Goal: Complete application form: Complete application form

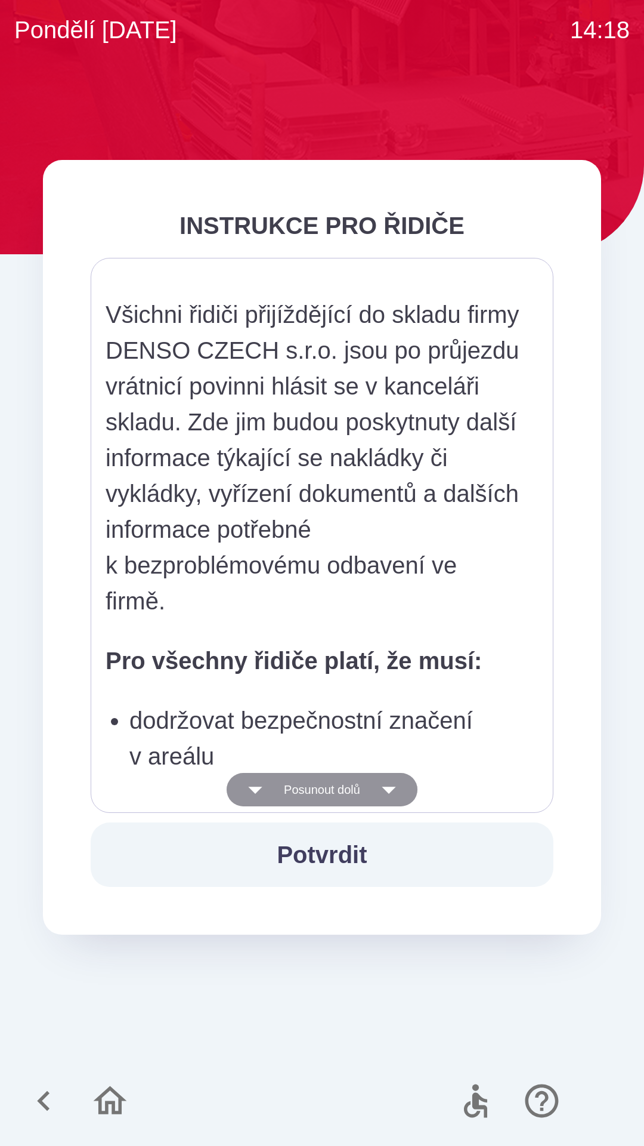
click at [393, 791] on icon "button" at bounding box center [388, 789] width 33 height 33
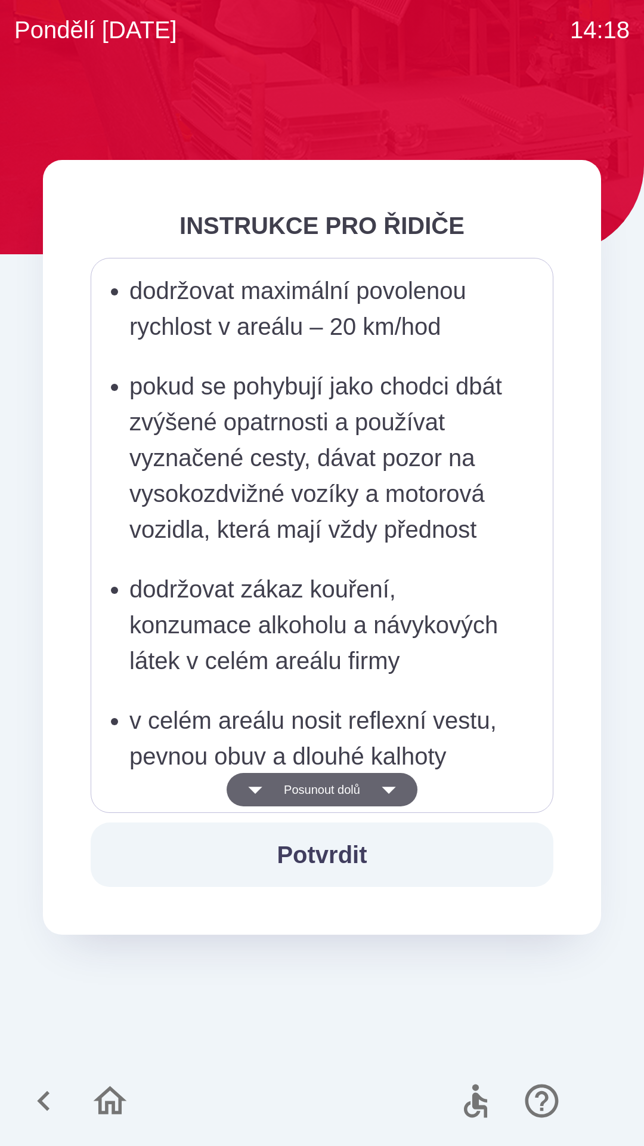
click at [393, 788] on icon "button" at bounding box center [389, 789] width 14 height 7
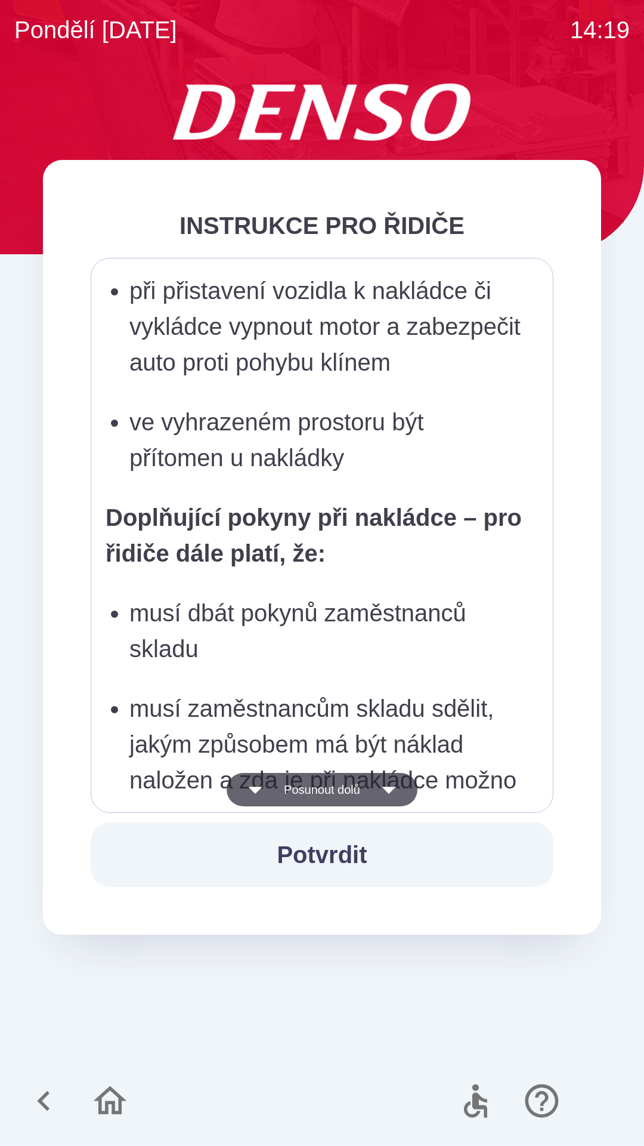
click at [393, 789] on icon "button" at bounding box center [389, 789] width 14 height 7
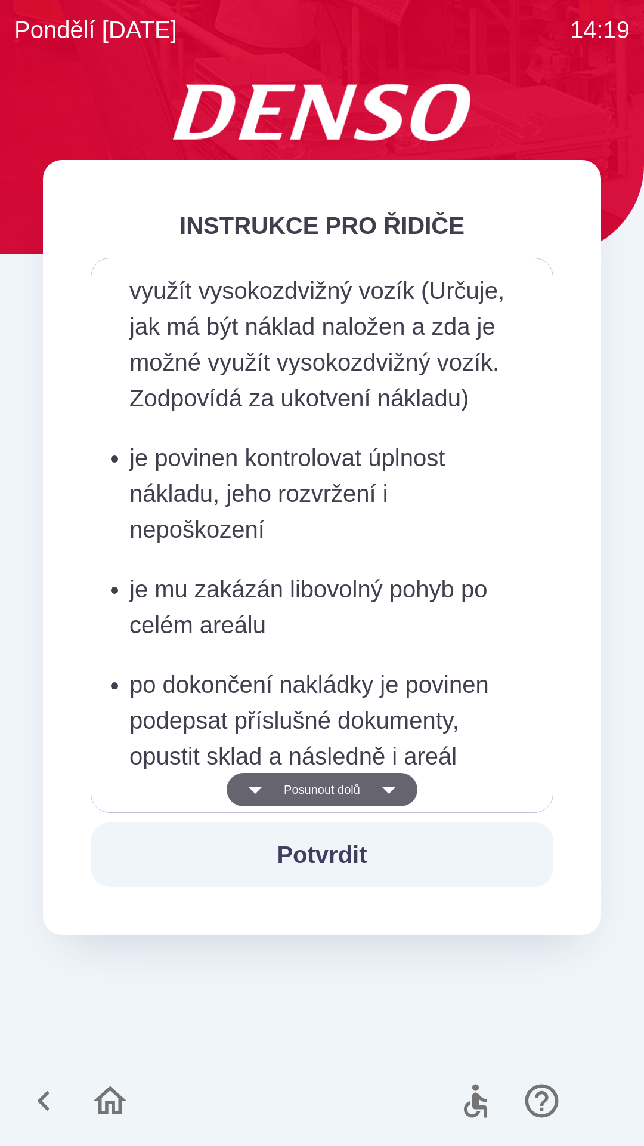
click at [399, 785] on icon "button" at bounding box center [388, 789] width 33 height 33
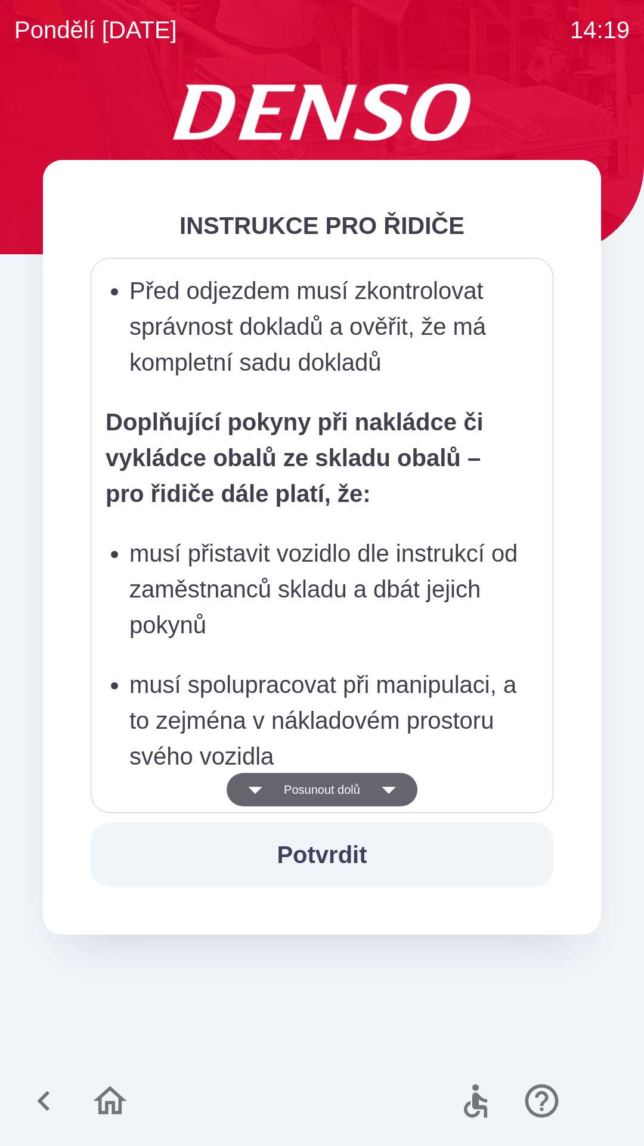
click at [394, 789] on icon "button" at bounding box center [389, 789] width 14 height 7
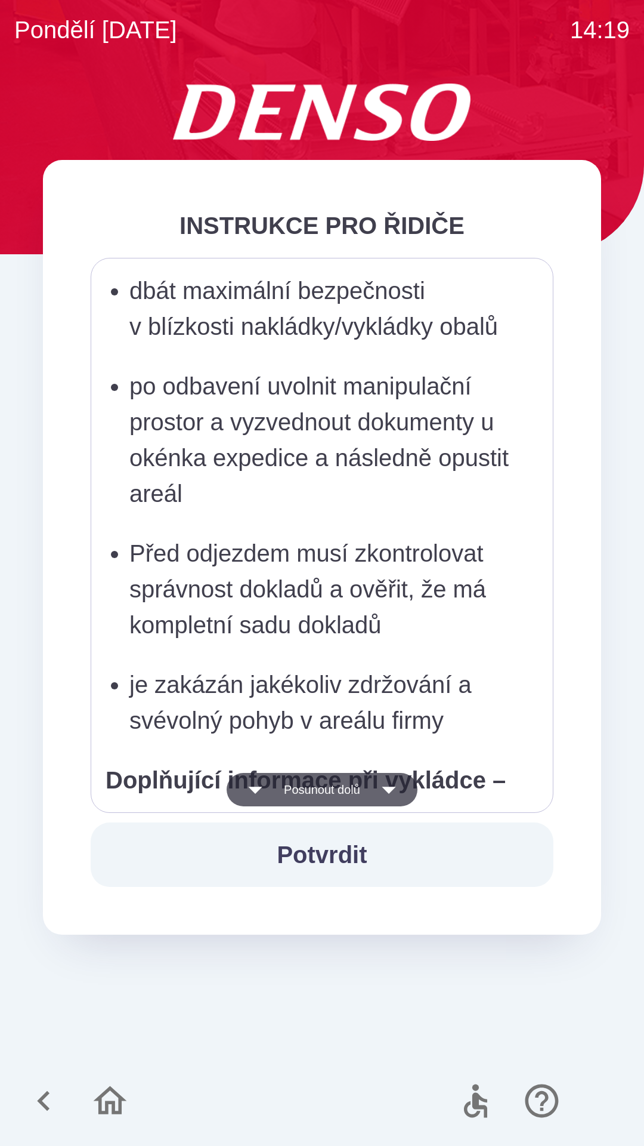
click at [393, 791] on icon "button" at bounding box center [388, 789] width 33 height 33
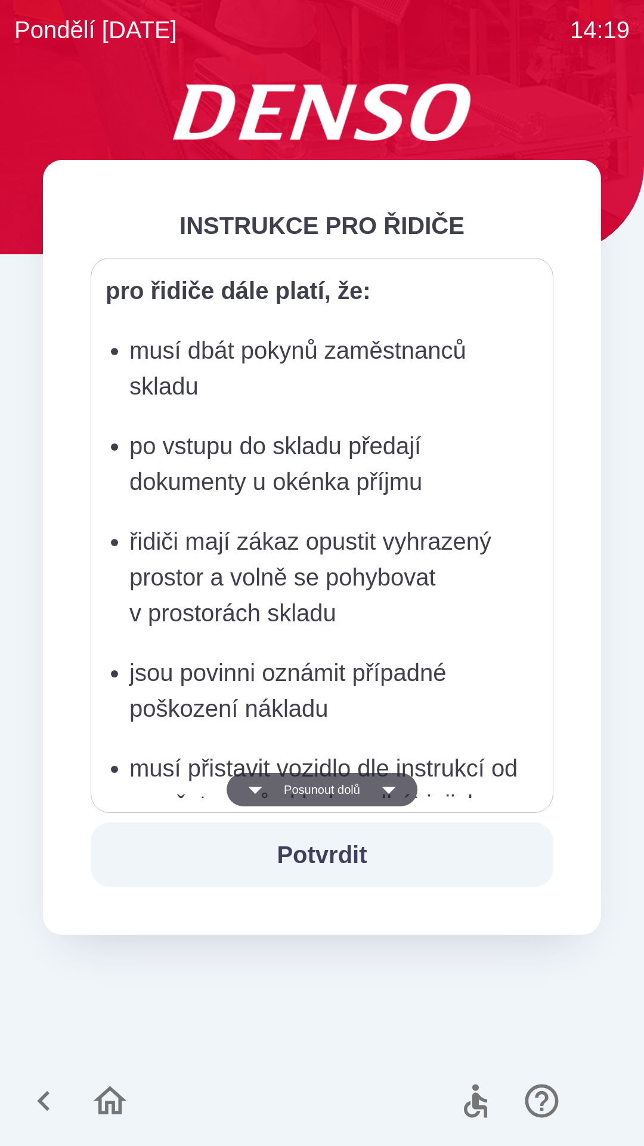
click at [391, 792] on icon "button" at bounding box center [388, 789] width 33 height 33
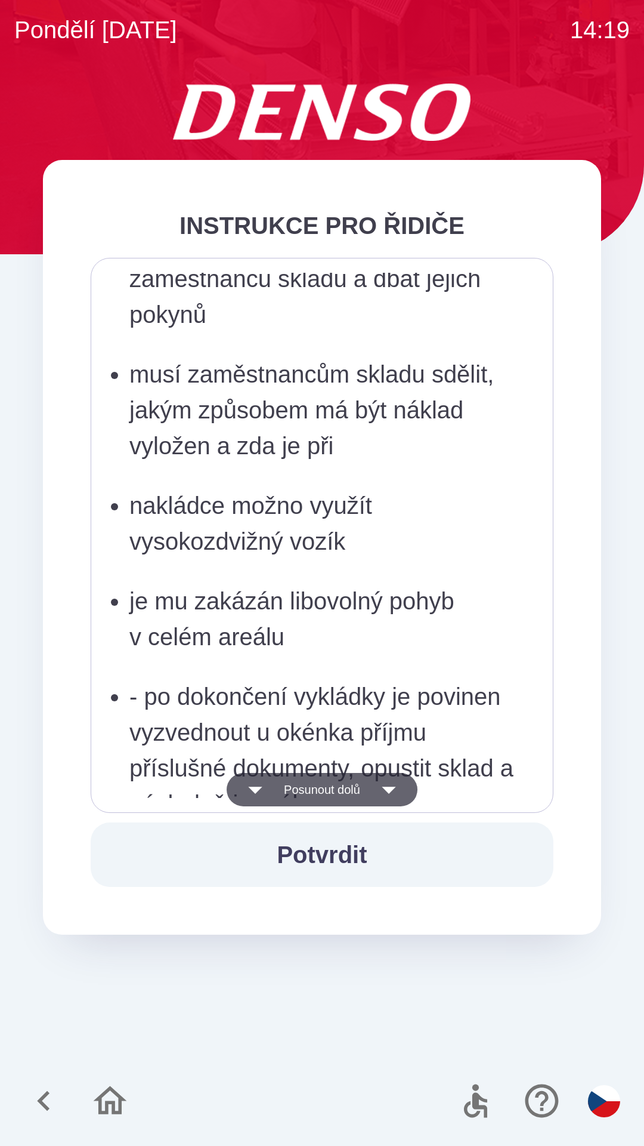
click at [394, 790] on icon "button" at bounding box center [389, 789] width 14 height 7
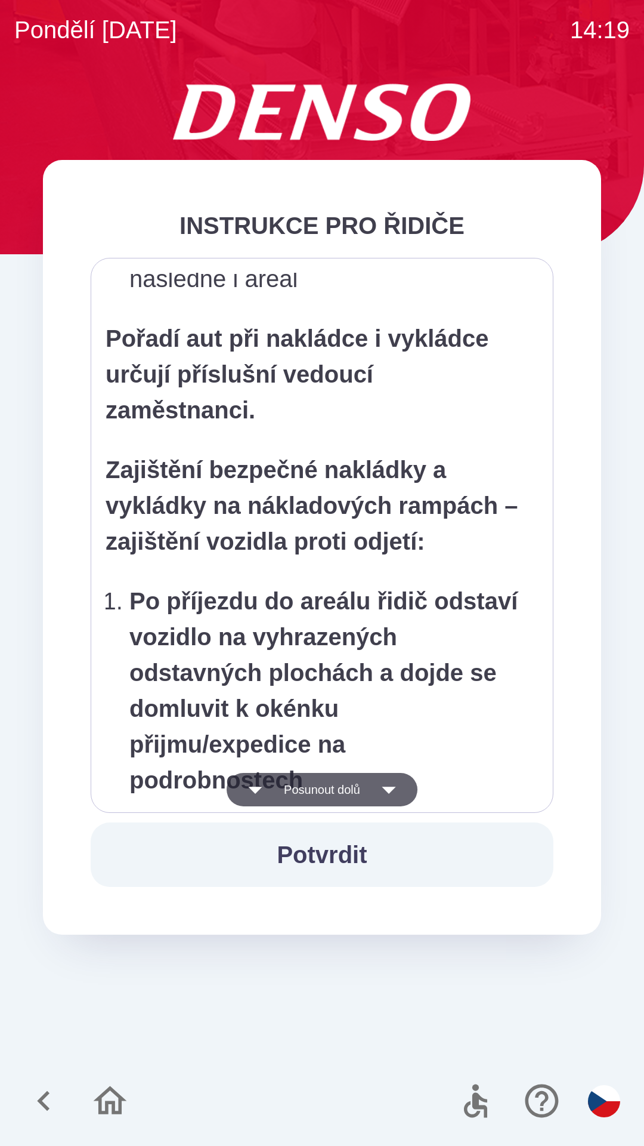
click at [395, 791] on icon "button" at bounding box center [389, 789] width 14 height 7
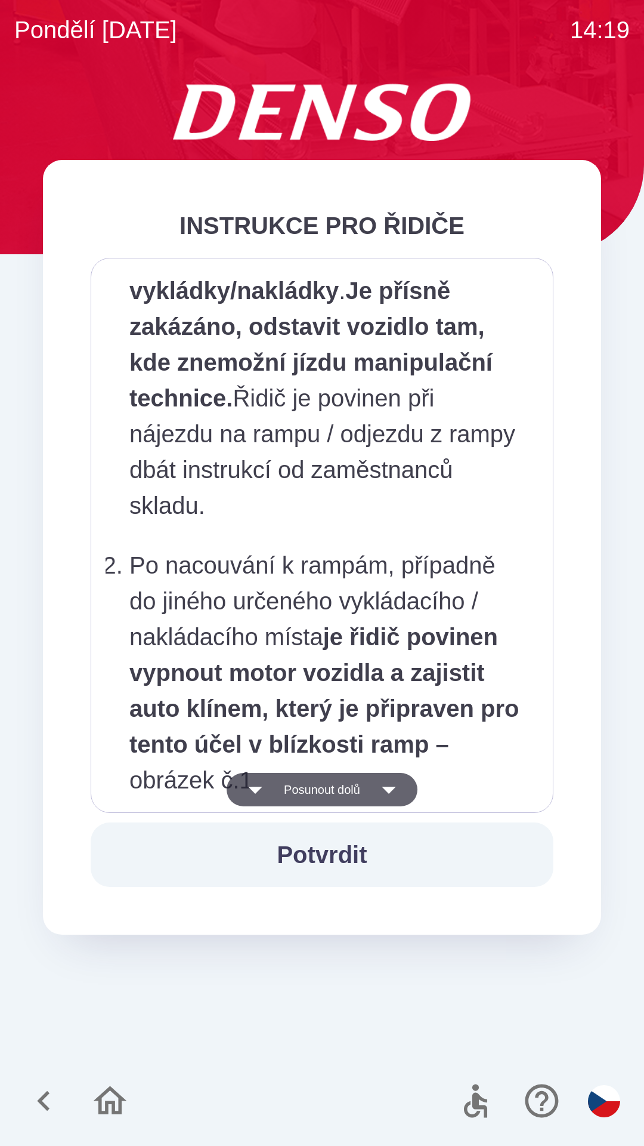
click at [397, 793] on icon "button" at bounding box center [388, 789] width 33 height 33
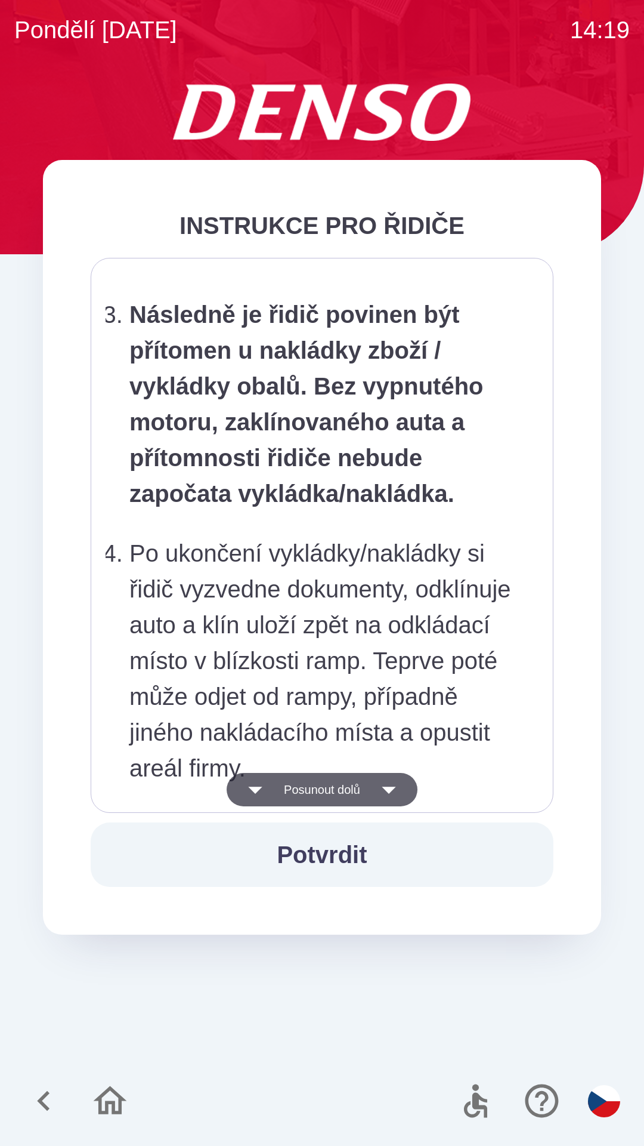
click at [394, 791] on icon "button" at bounding box center [389, 789] width 14 height 7
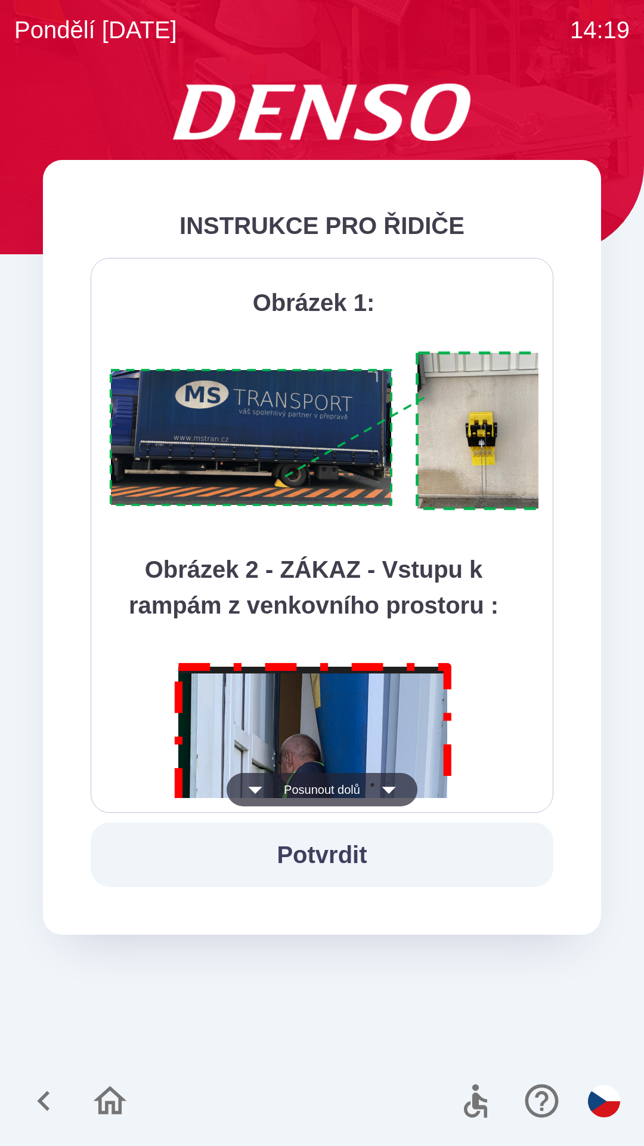
click at [394, 794] on icon "button" at bounding box center [388, 789] width 33 height 33
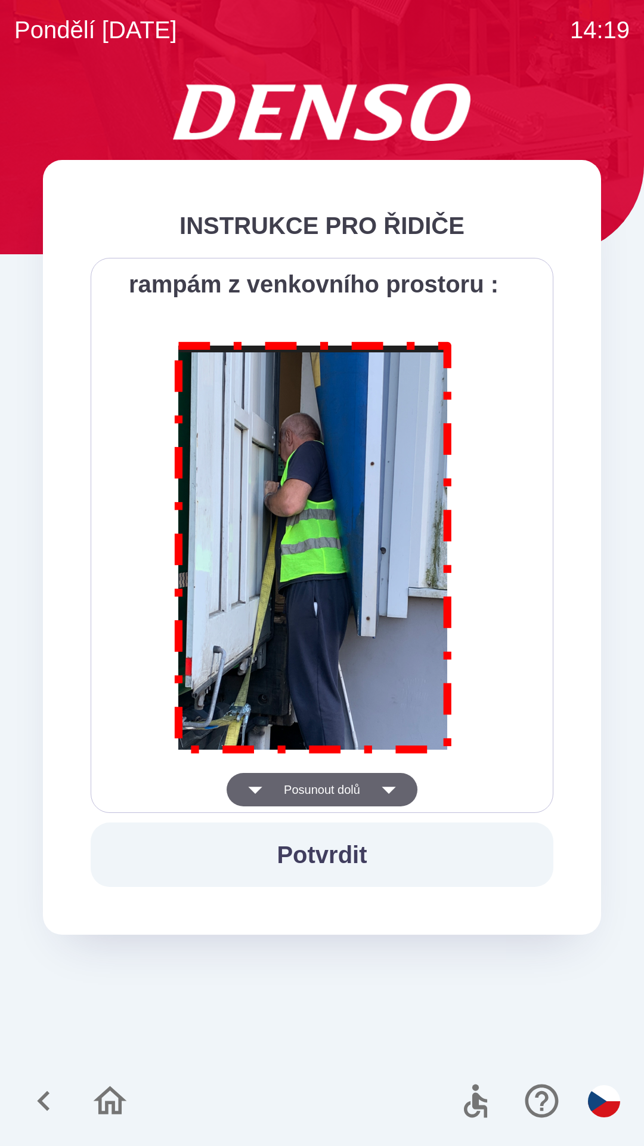
click at [396, 790] on icon "button" at bounding box center [389, 789] width 14 height 7
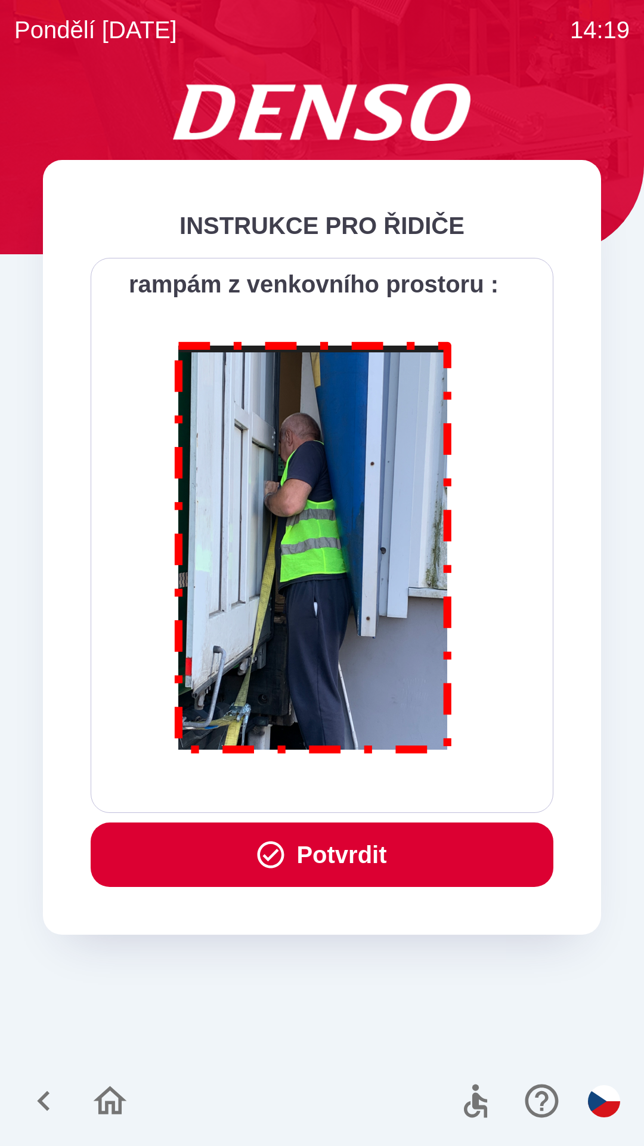
click at [274, 851] on icon "button" at bounding box center [271, 854] width 27 height 27
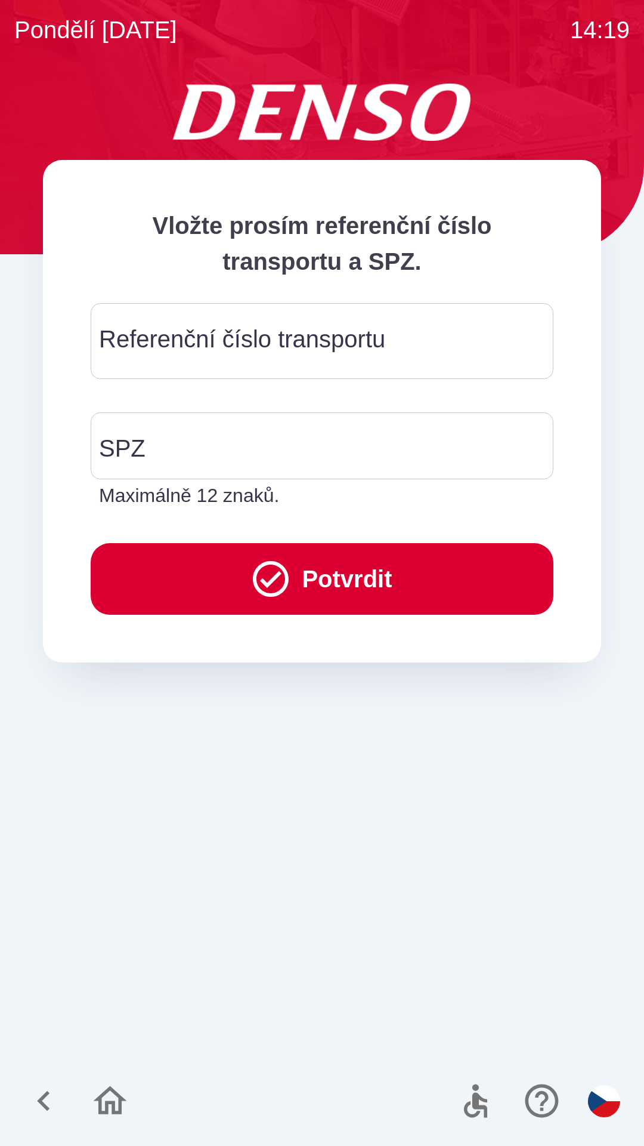
click at [138, 351] on div "Referenční číslo transportu Referenční číslo transportu" at bounding box center [322, 341] width 463 height 76
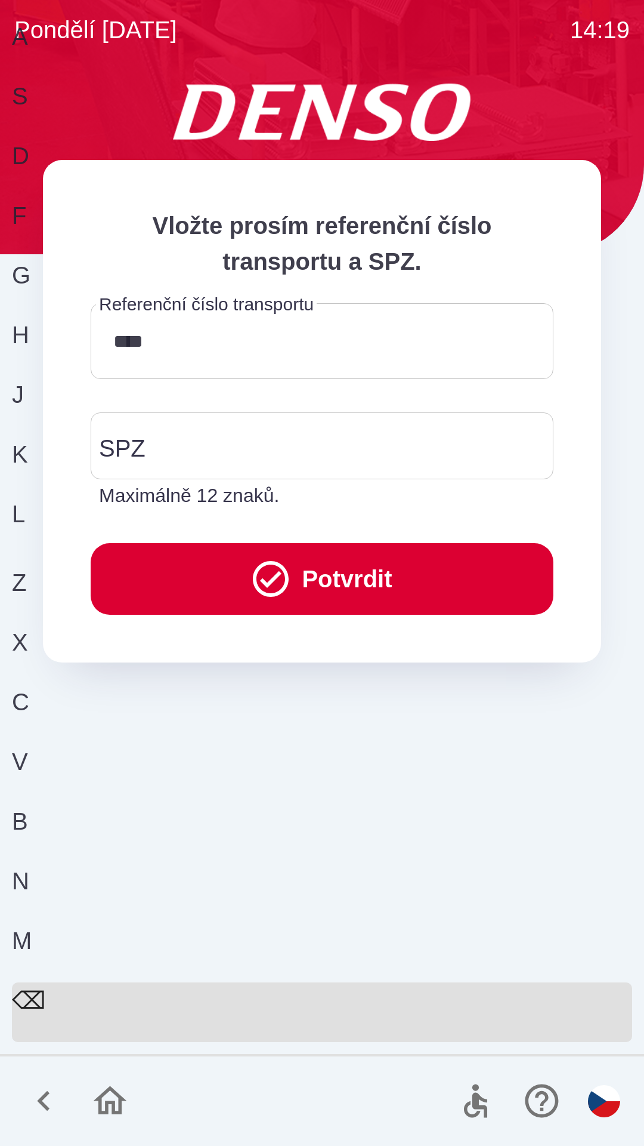
type input "******"
click at [182, 458] on input "SPZ" at bounding box center [313, 446] width 434 height 56
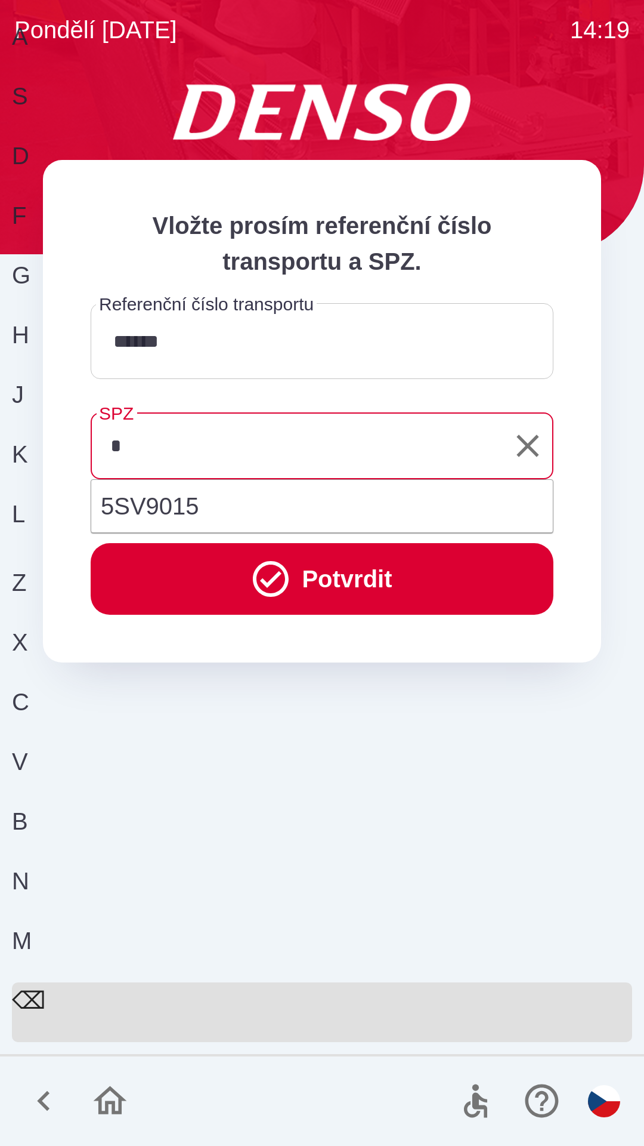
click at [345, 863] on div "B" at bounding box center [318, 833] width 612 height 60
type input "*******"
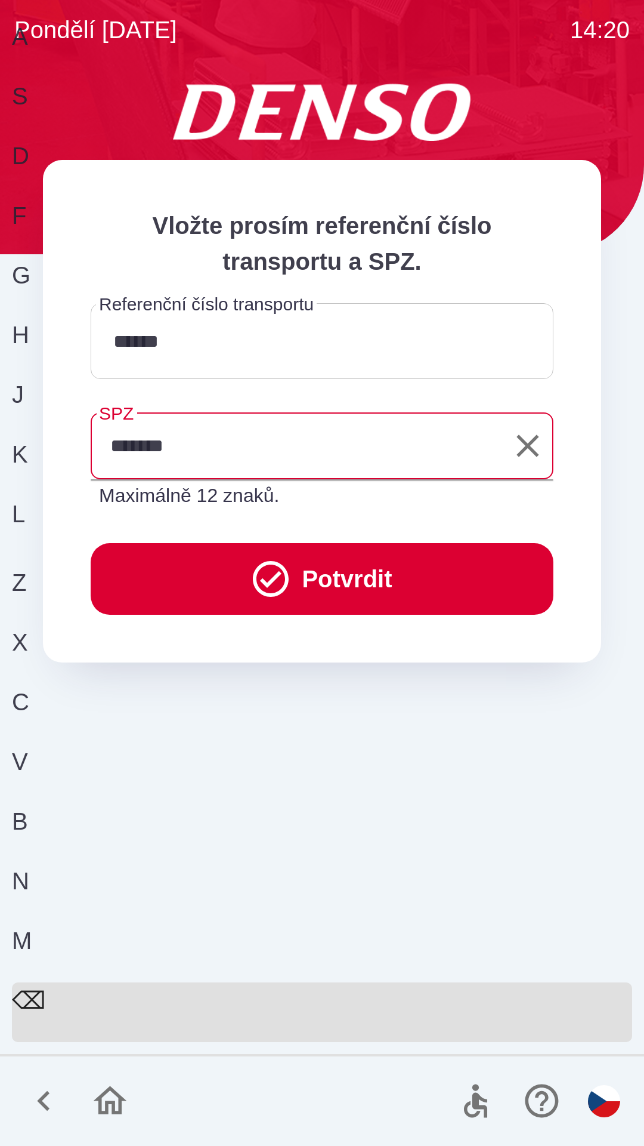
click at [270, 572] on icon "submit" at bounding box center [270, 578] width 43 height 43
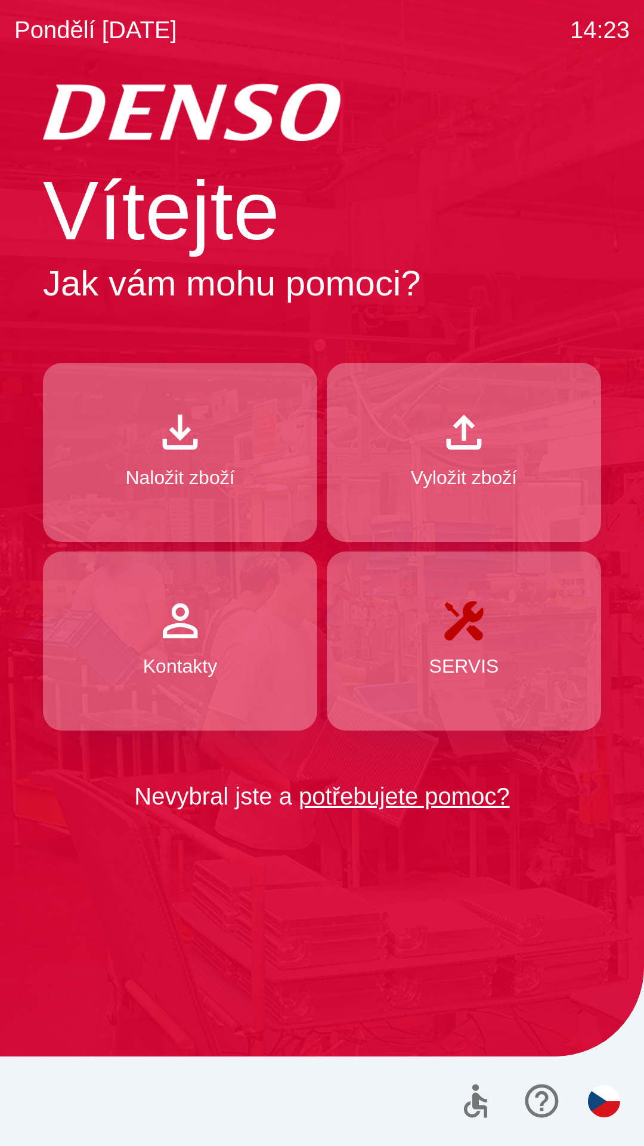
click at [232, 457] on button "Naložit zboží" at bounding box center [180, 452] width 274 height 179
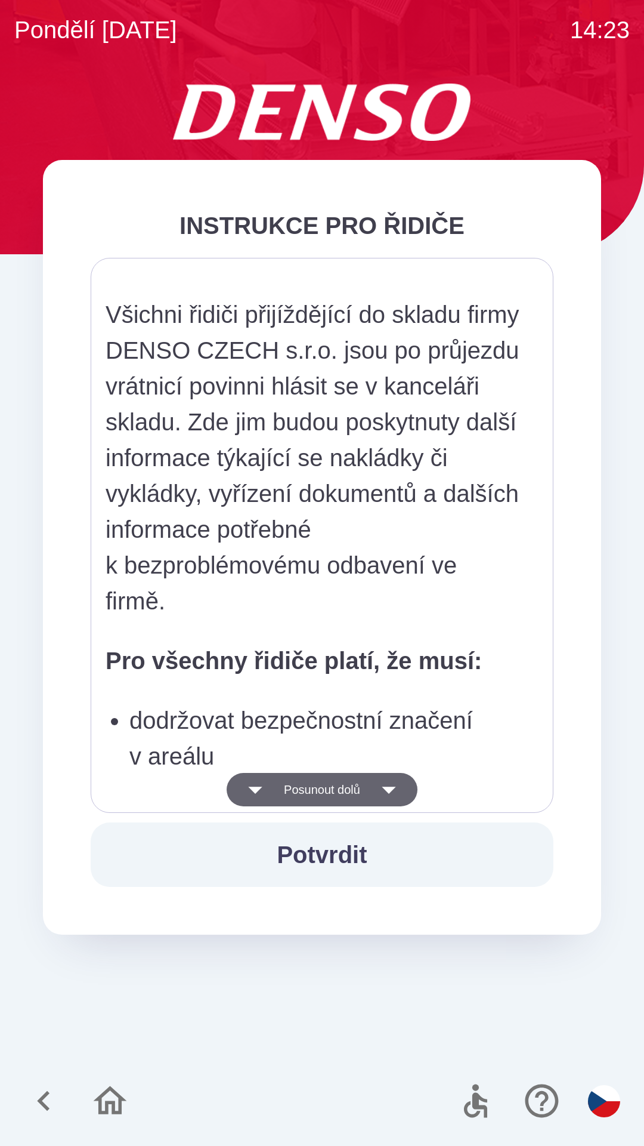
click at [320, 785] on button "Posunout dolů" at bounding box center [322, 789] width 191 height 33
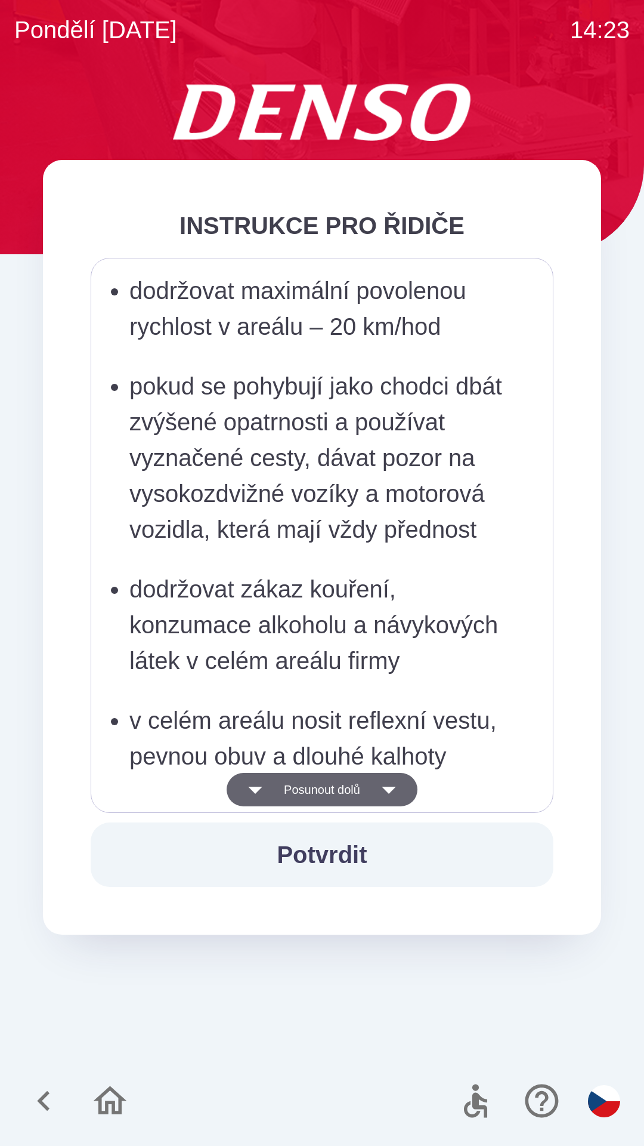
click at [314, 789] on button "Posunout dolů" at bounding box center [322, 789] width 191 height 33
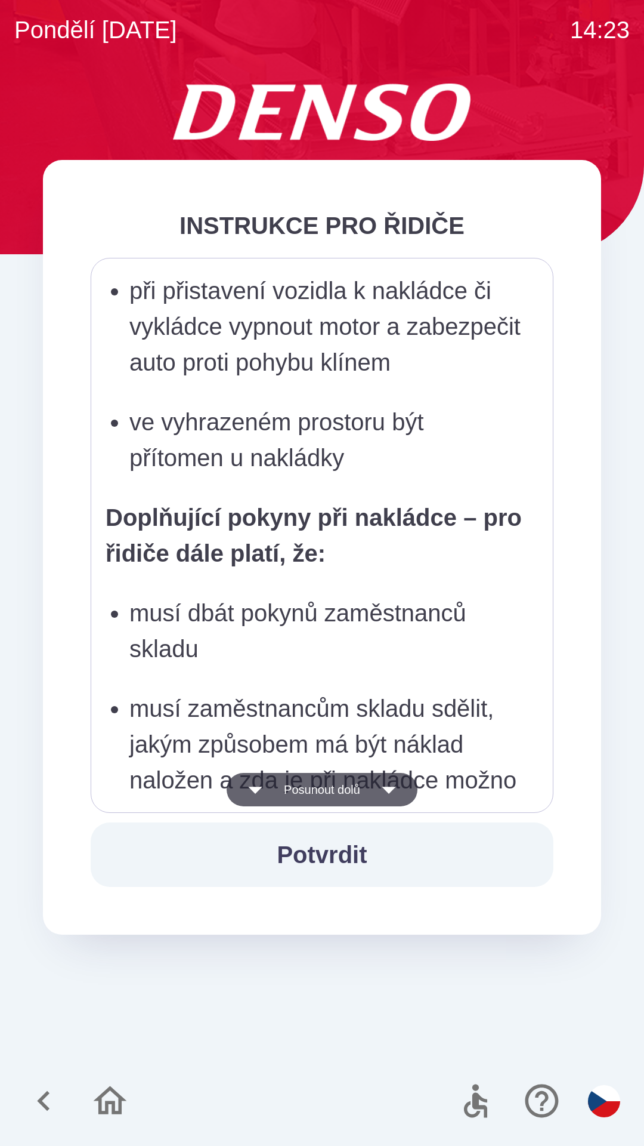
click at [311, 788] on button "Posunout dolů" at bounding box center [322, 789] width 191 height 33
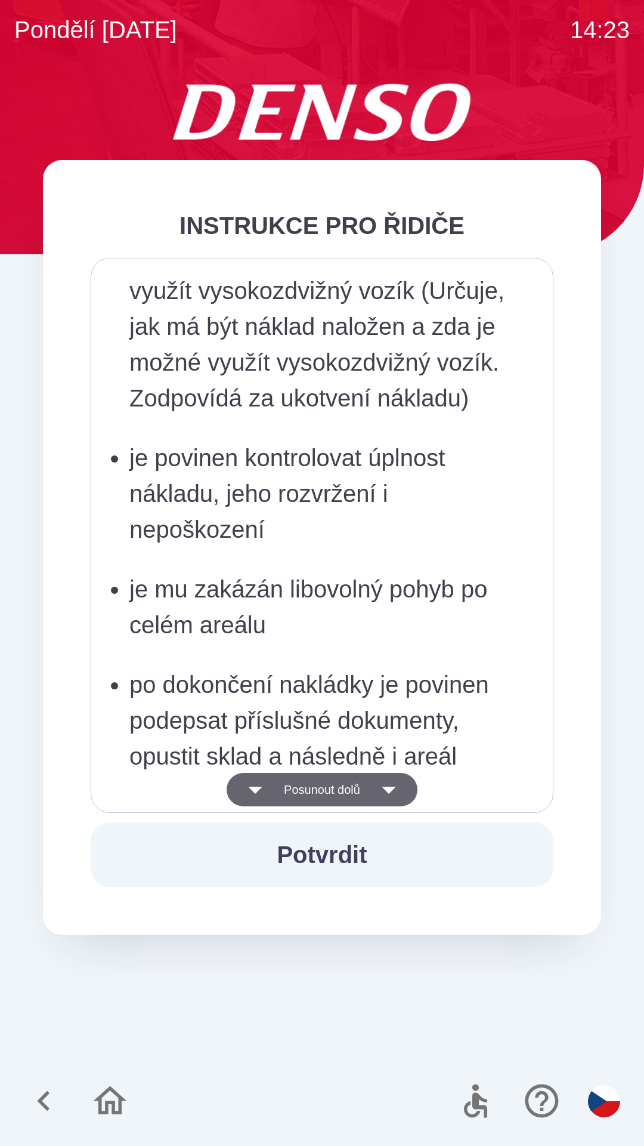
click at [308, 787] on button "Posunout dolů" at bounding box center [322, 789] width 191 height 33
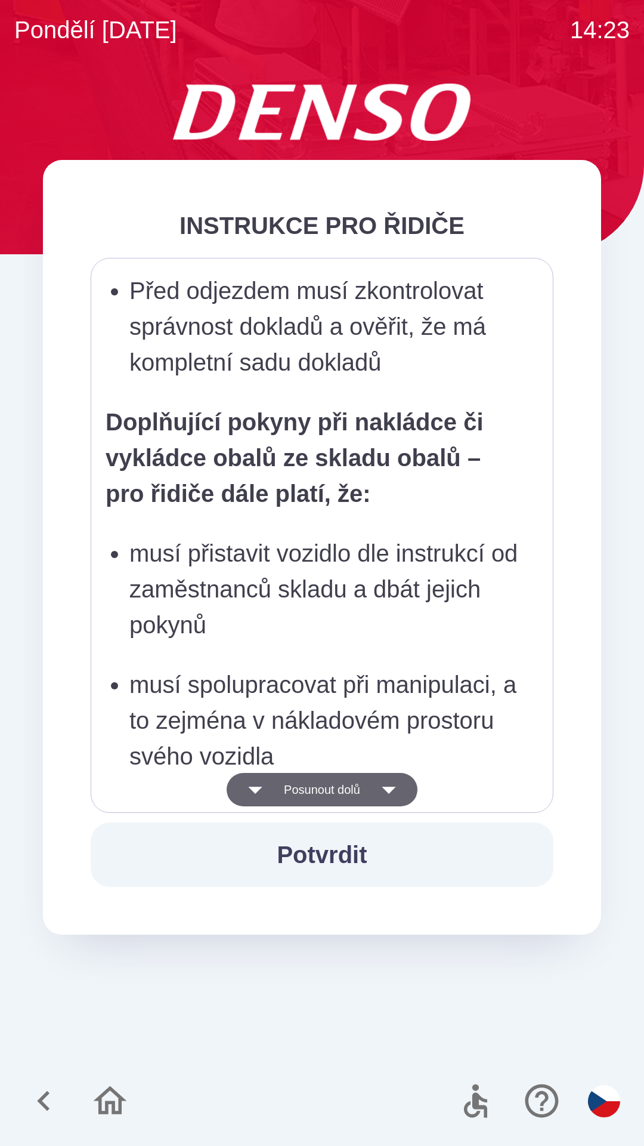
click at [311, 788] on button "Posunout dolů" at bounding box center [322, 789] width 191 height 33
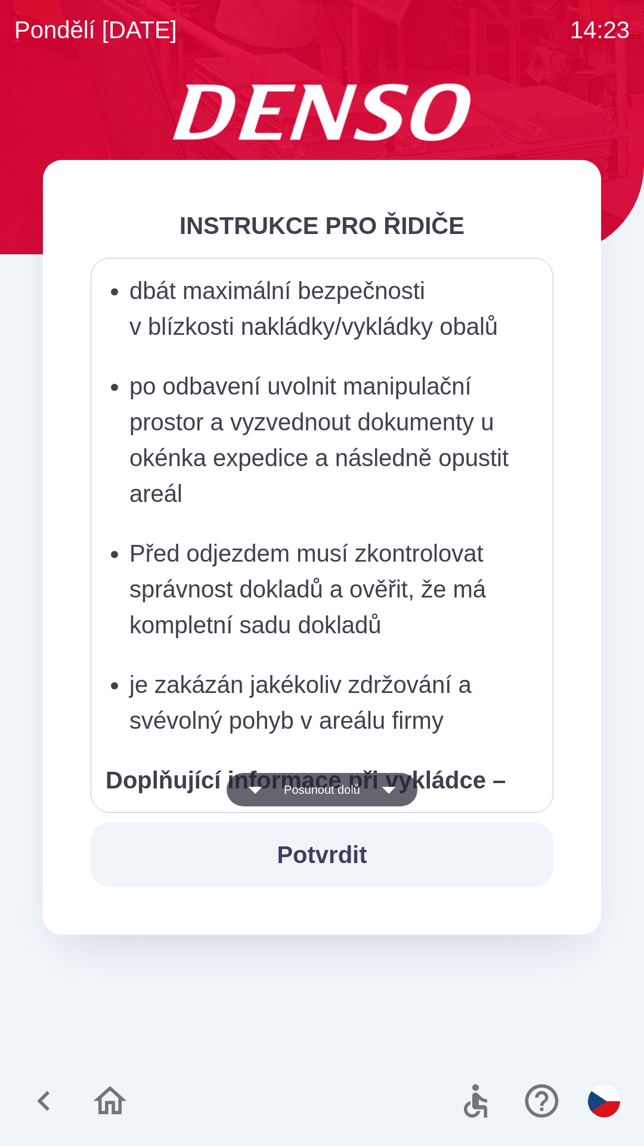
click at [313, 799] on button "Posunout dolů" at bounding box center [322, 789] width 191 height 33
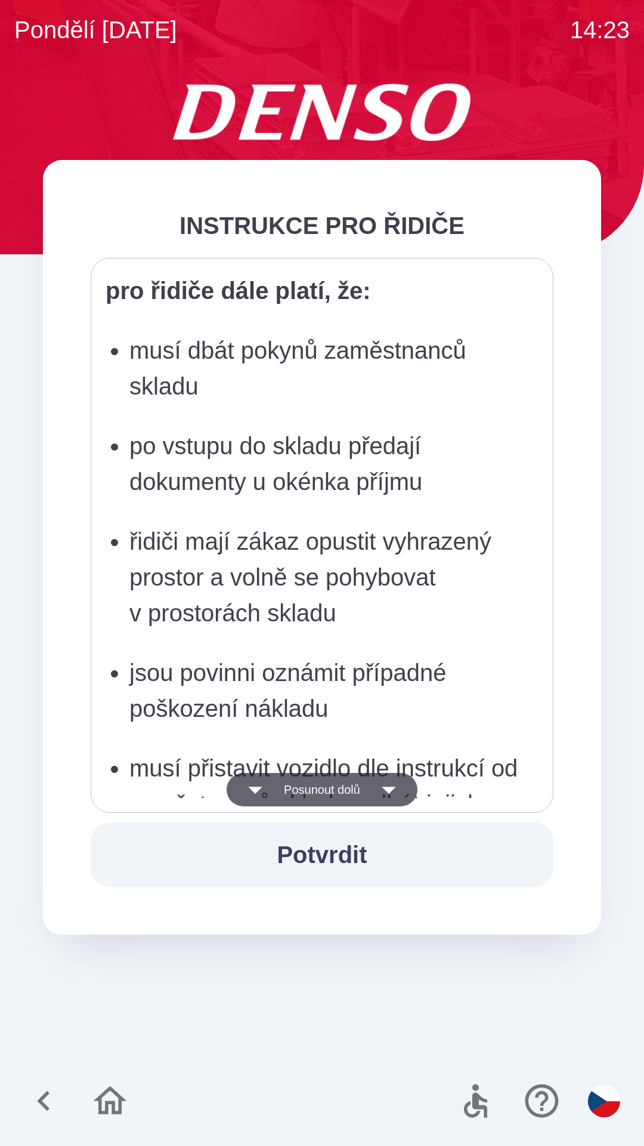
click at [308, 788] on button "Posunout dolů" at bounding box center [322, 789] width 191 height 33
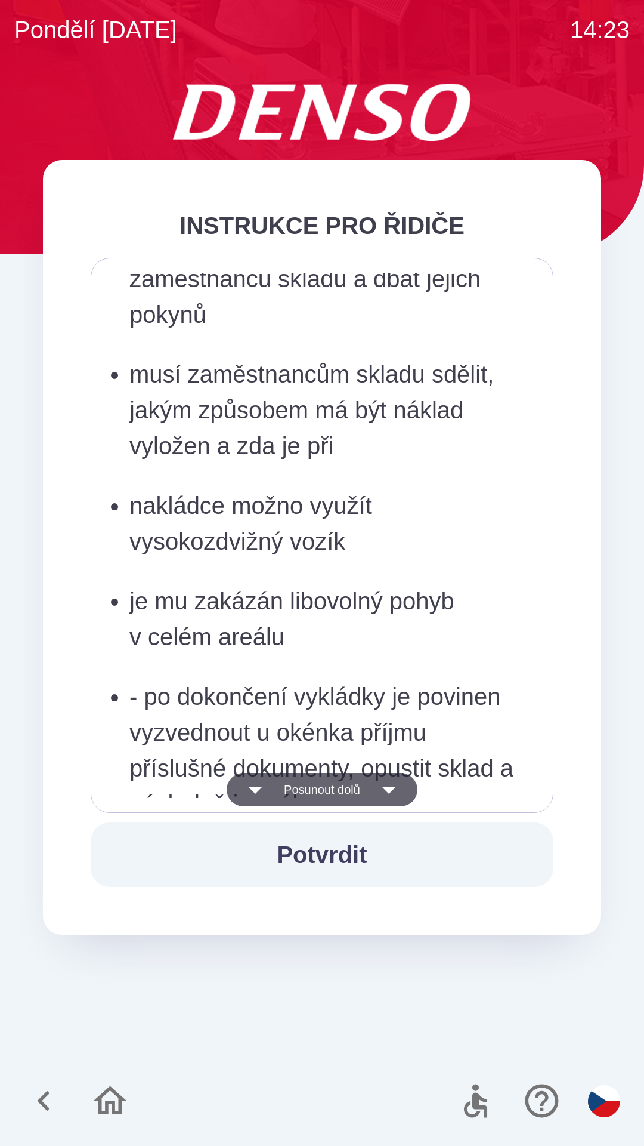
click at [316, 789] on button "Posunout dolů" at bounding box center [322, 789] width 191 height 33
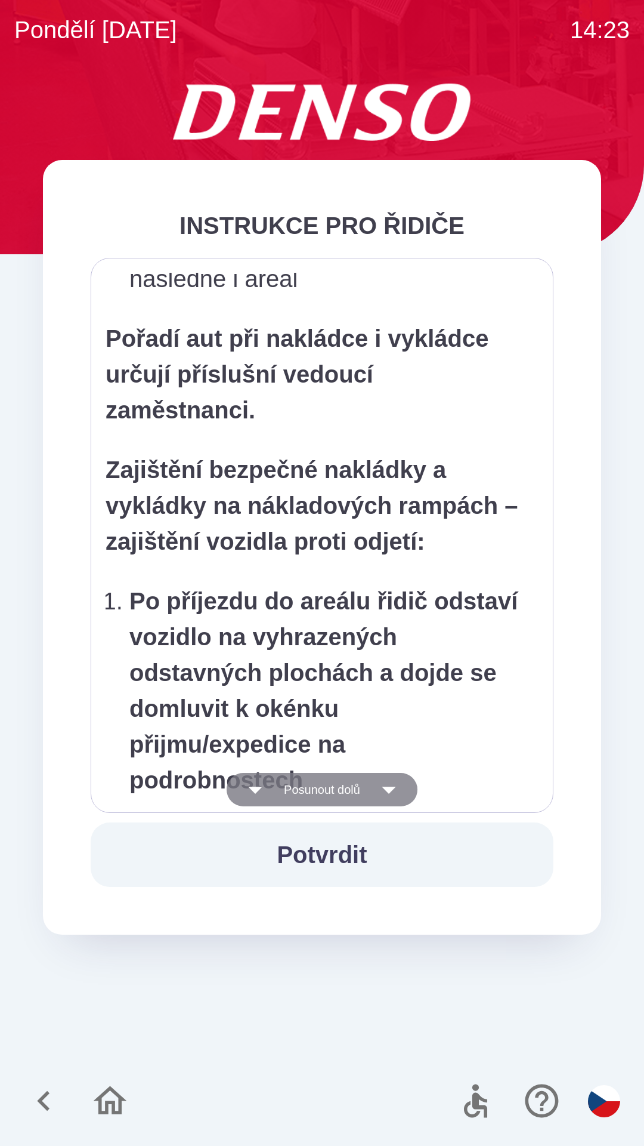
click at [318, 793] on button "Posunout dolů" at bounding box center [322, 789] width 191 height 33
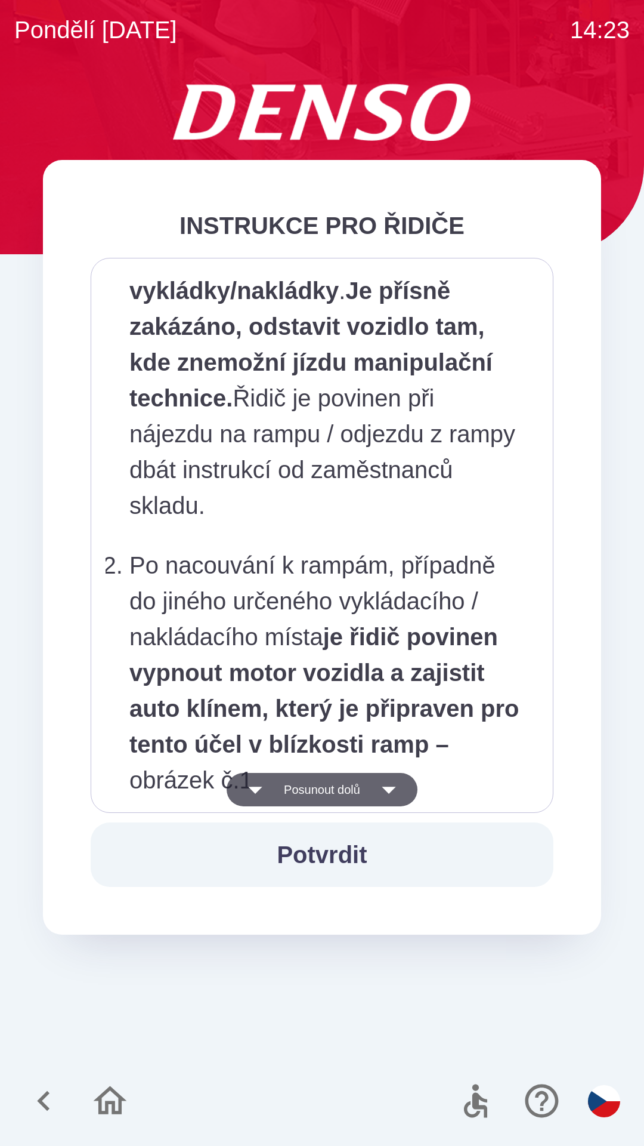
click at [316, 785] on button "Posunout dolů" at bounding box center [322, 789] width 191 height 33
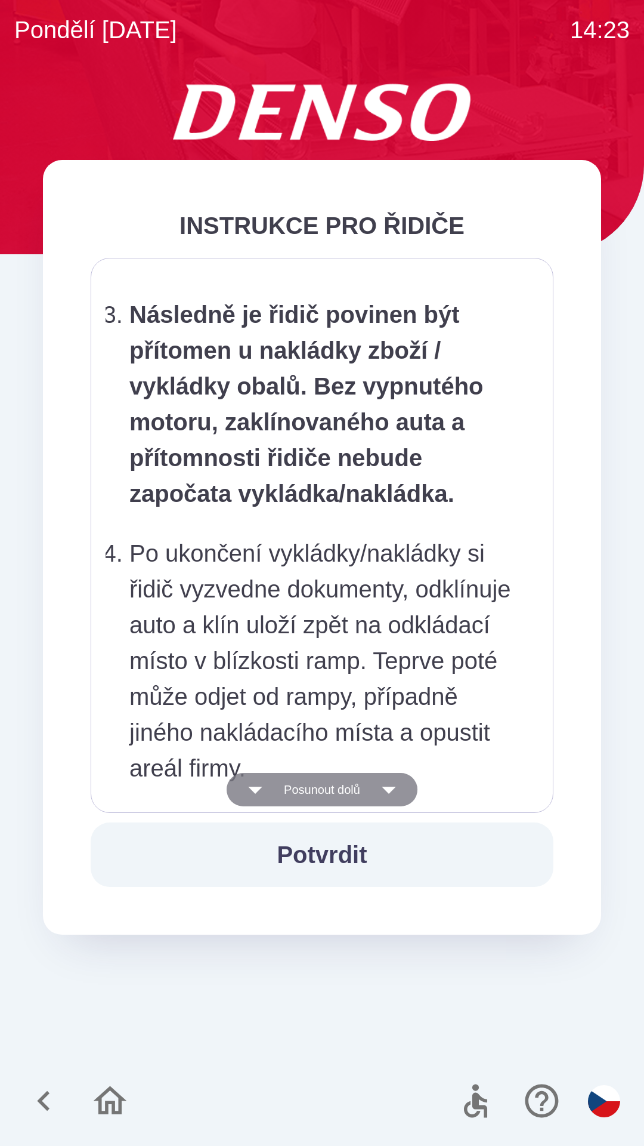
click at [313, 788] on button "Posunout dolů" at bounding box center [322, 789] width 191 height 33
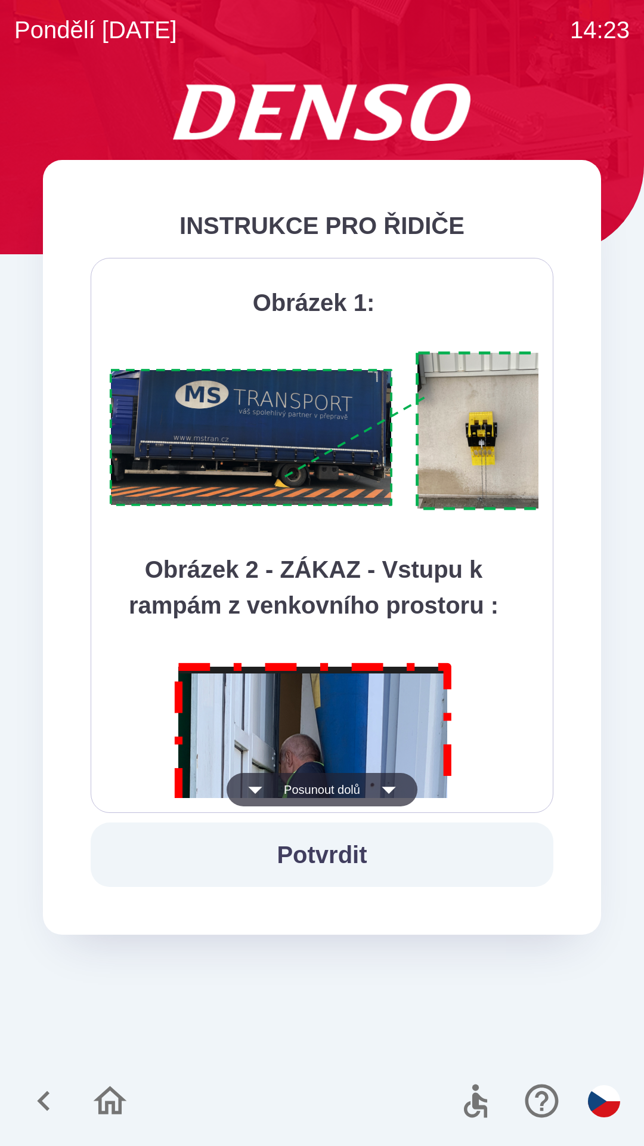
click at [273, 790] on button "Posunout dolů" at bounding box center [322, 789] width 191 height 33
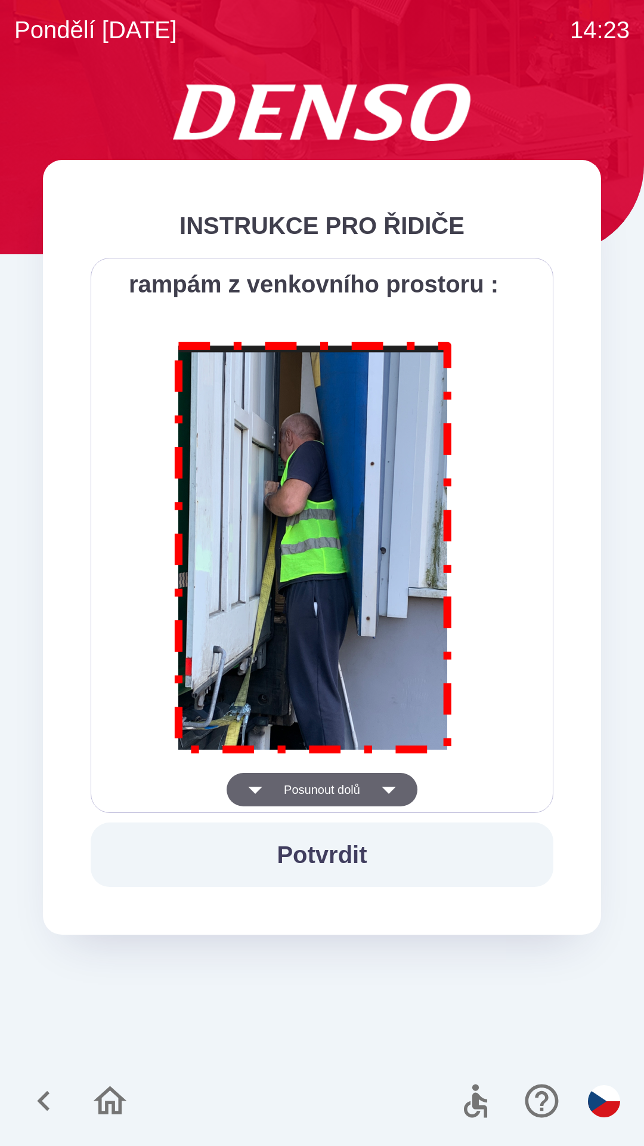
click at [308, 795] on button "Posunout dolů" at bounding box center [322, 789] width 191 height 33
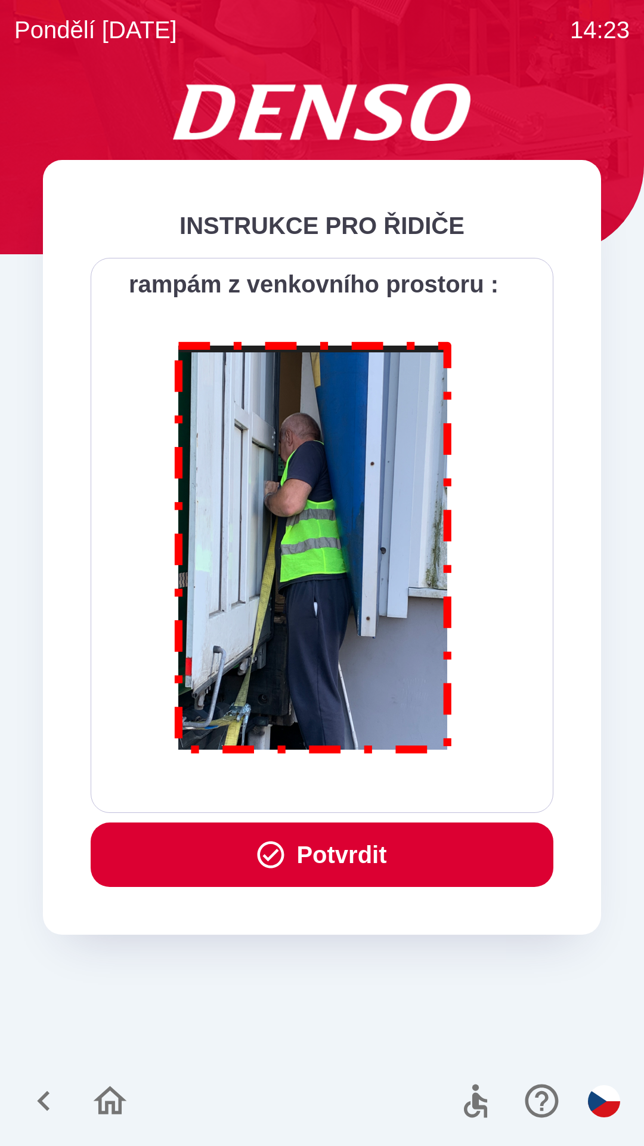
click at [357, 858] on button "Potvrdit" at bounding box center [322, 854] width 463 height 64
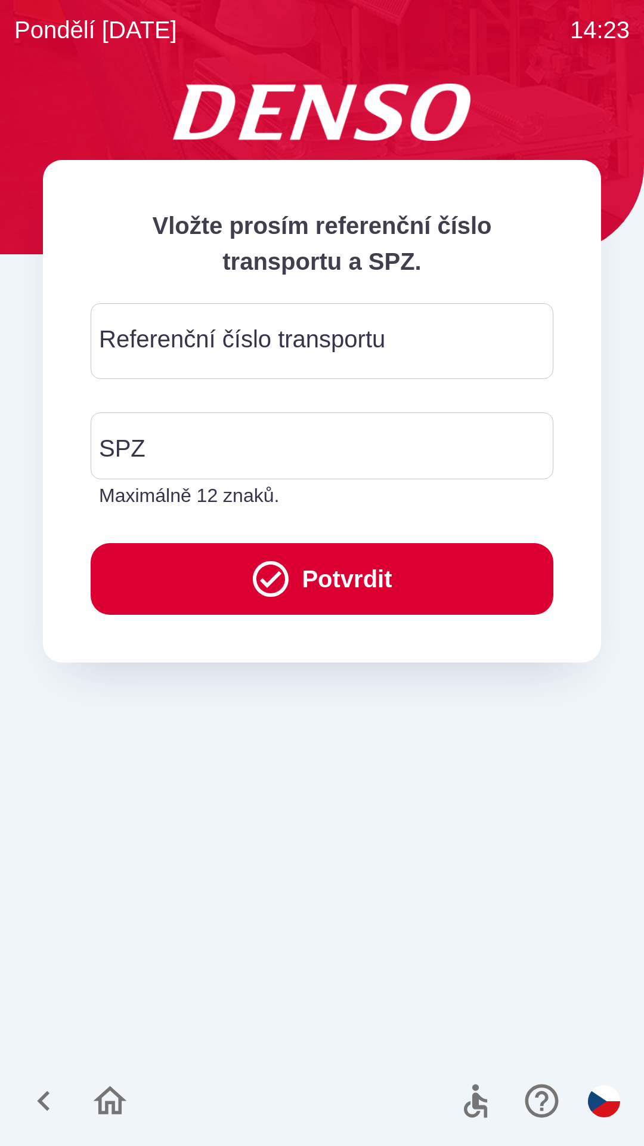
click at [118, 331] on div "Referenční číslo transportu Referenční číslo transportu" at bounding box center [322, 341] width 463 height 76
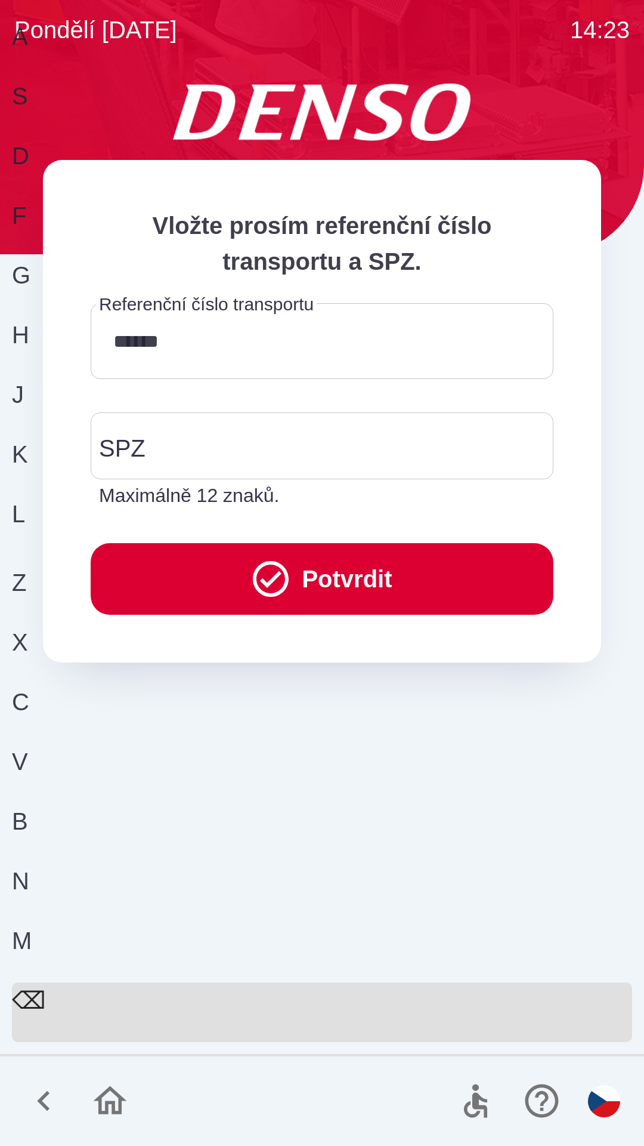
type input "*******"
click at [141, 449] on div "SPZ SPZ Maximálně 12 znaků." at bounding box center [322, 460] width 463 height 97
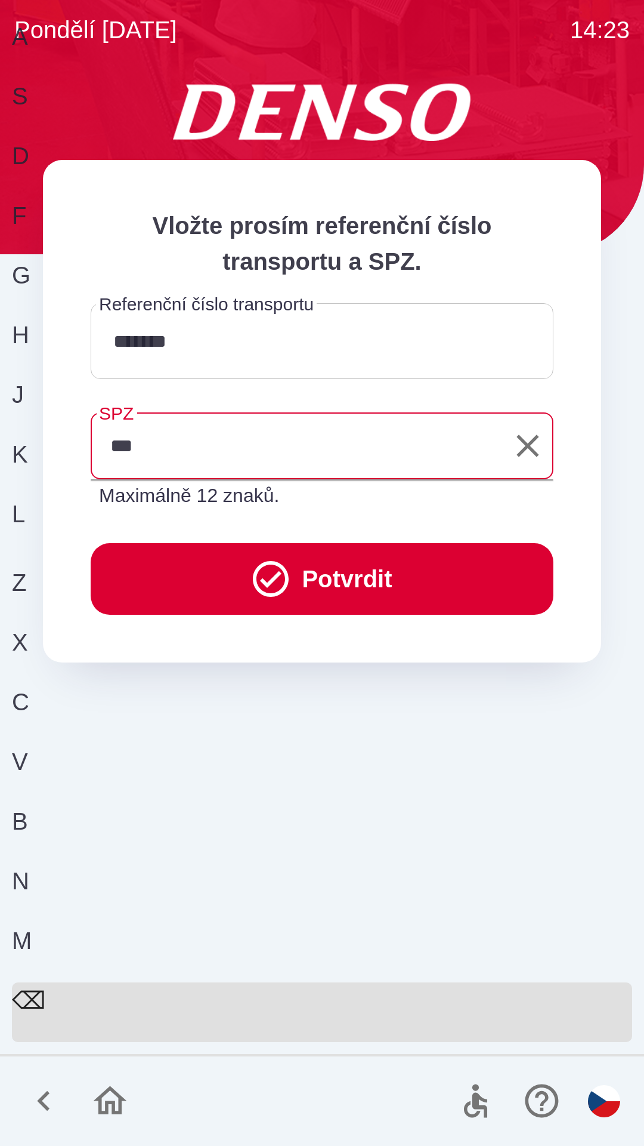
click at [187, 197] on div "D" at bounding box center [318, 168] width 612 height 60
type input "*******"
click at [345, 572] on button "Potvrdit" at bounding box center [322, 579] width 463 height 72
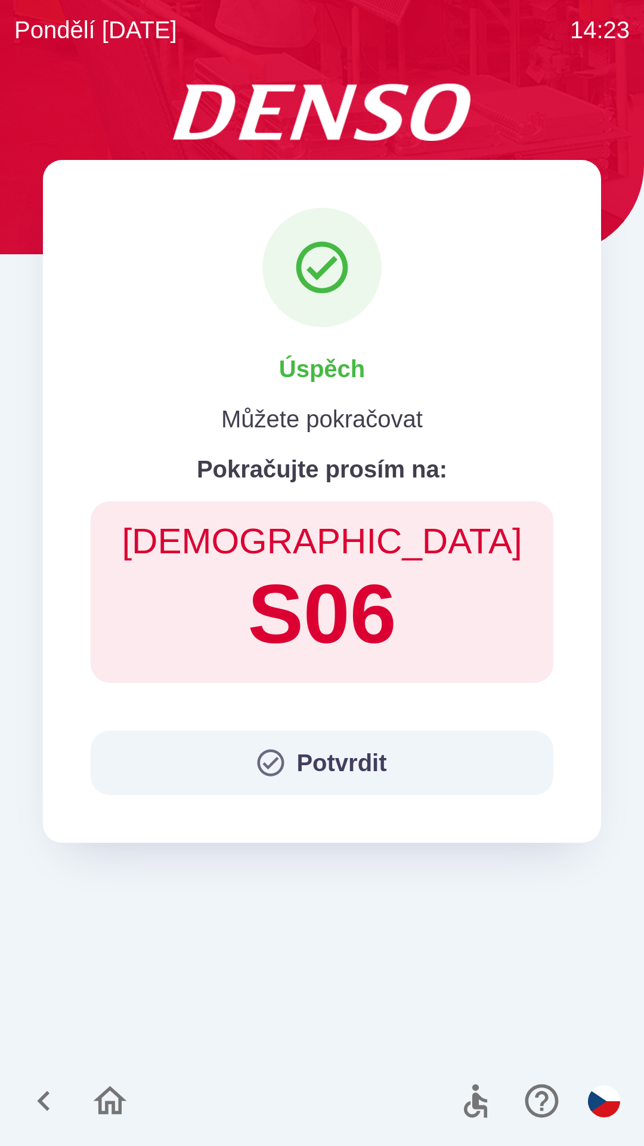
click at [353, 763] on button "Potvrdit" at bounding box center [322, 762] width 463 height 64
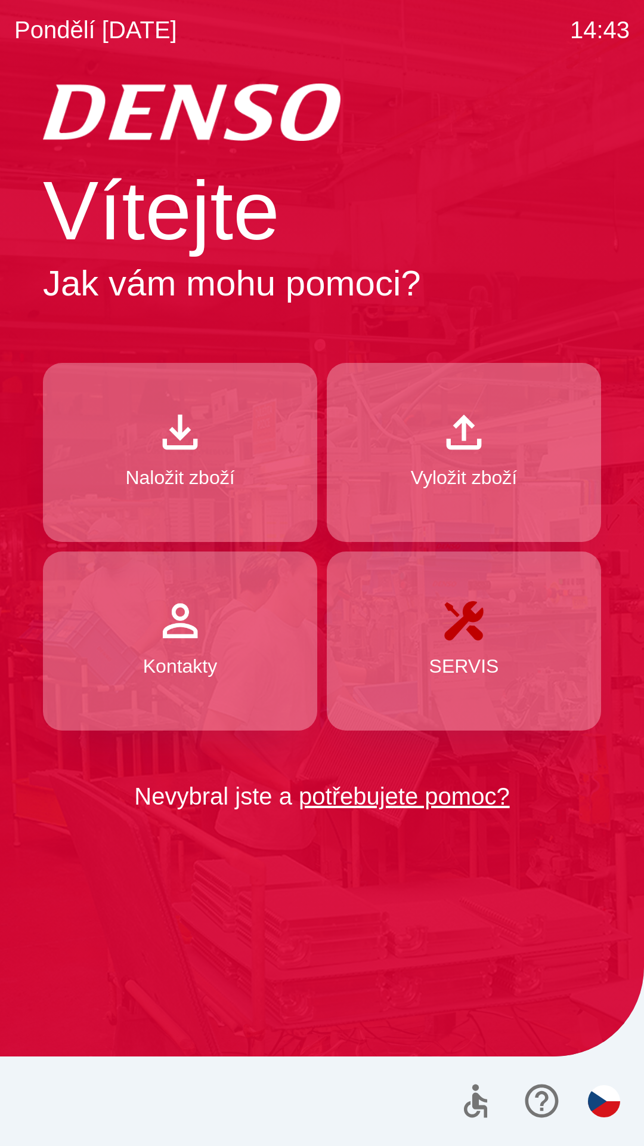
click at [179, 450] on img "button" at bounding box center [180, 432] width 53 height 53
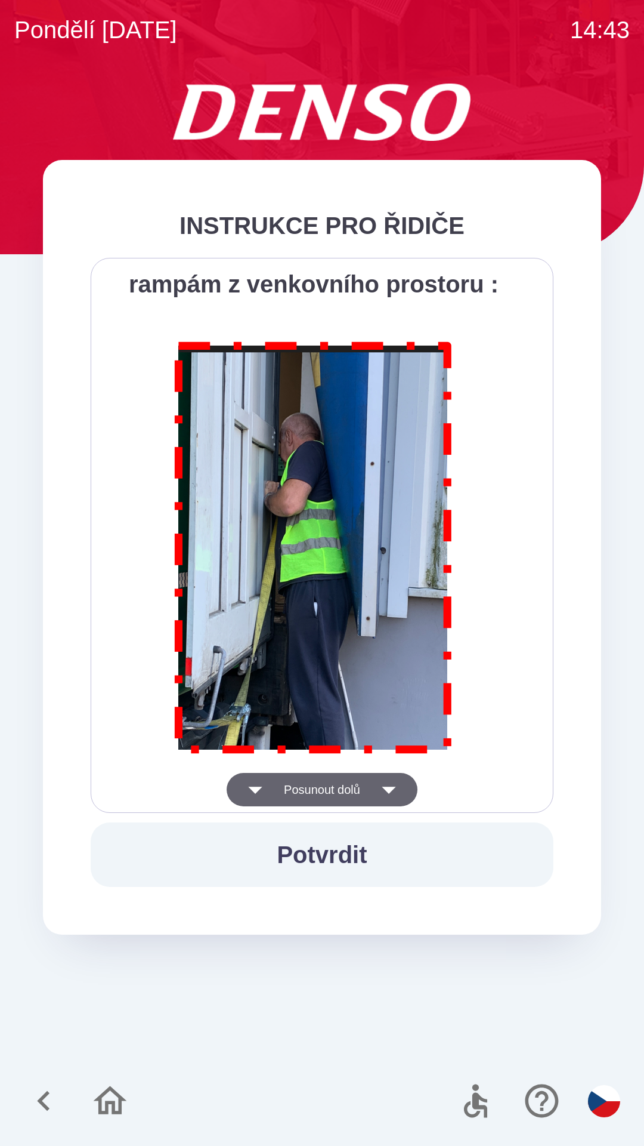
scroll to position [6705, 0]
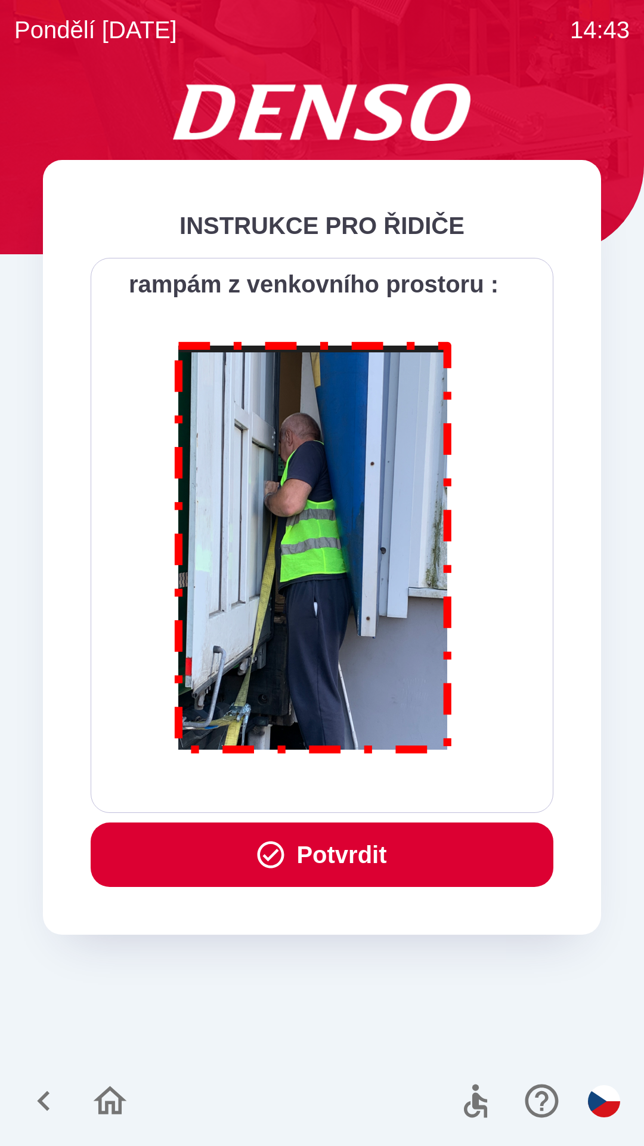
click at [331, 850] on button "Potvrdit" at bounding box center [322, 854] width 463 height 64
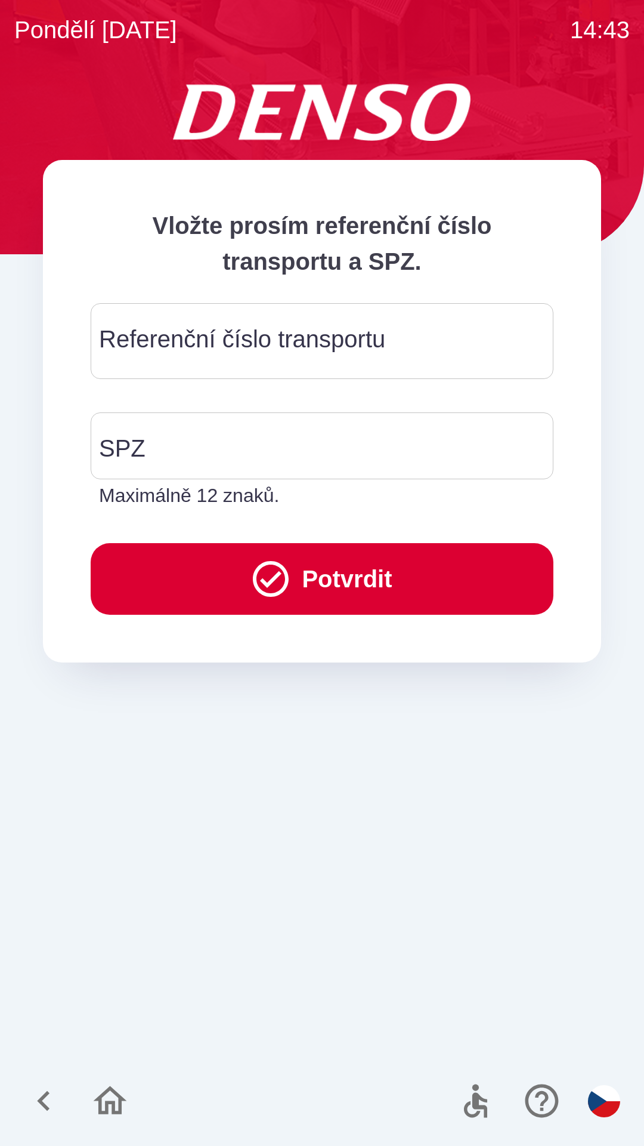
click at [145, 344] on div "Referenční číslo transportu Referenční číslo transportu" at bounding box center [322, 341] width 463 height 76
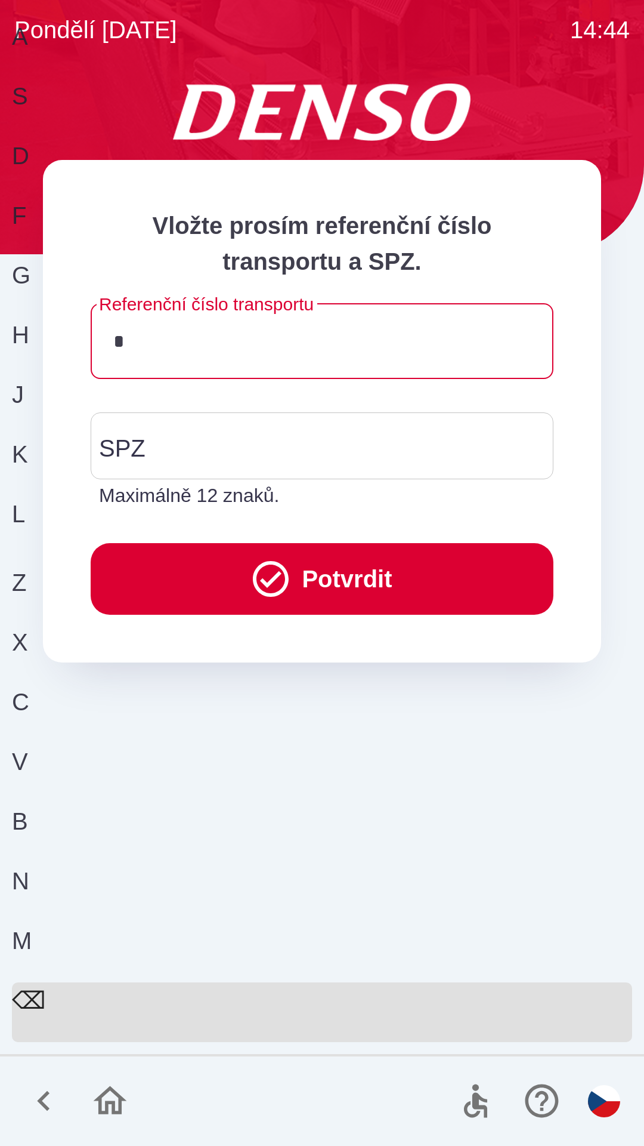
click at [190, 197] on div "D" at bounding box center [318, 168] width 612 height 60
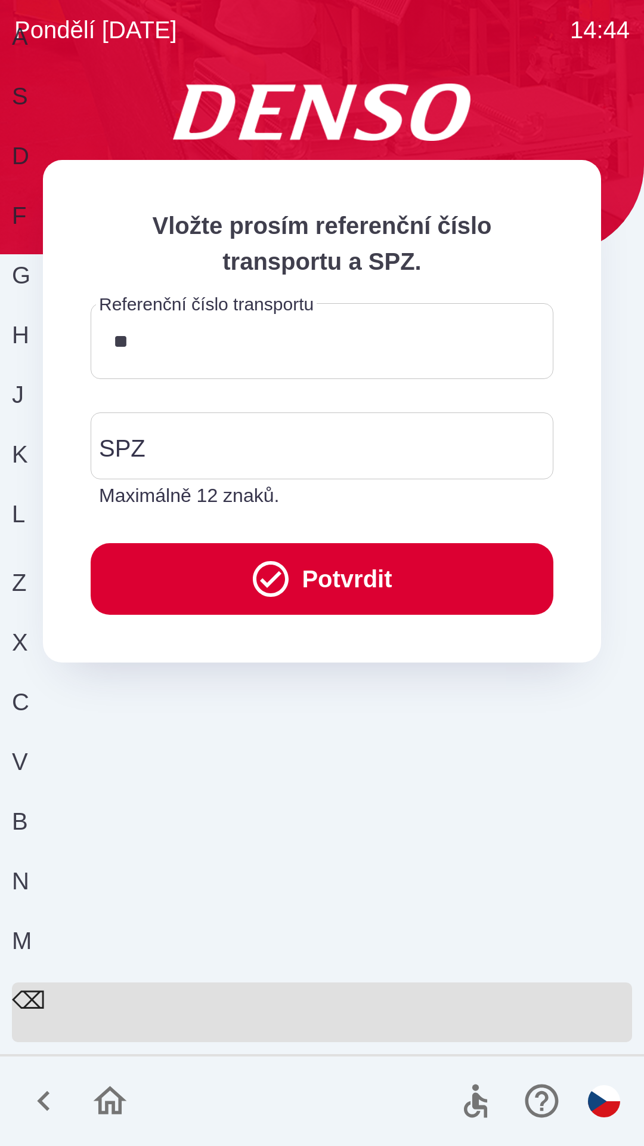
click at [526, 496] on div "K" at bounding box center [318, 466] width 612 height 60
type input "******"
click at [150, 447] on input "SPZ" at bounding box center [313, 446] width 434 height 56
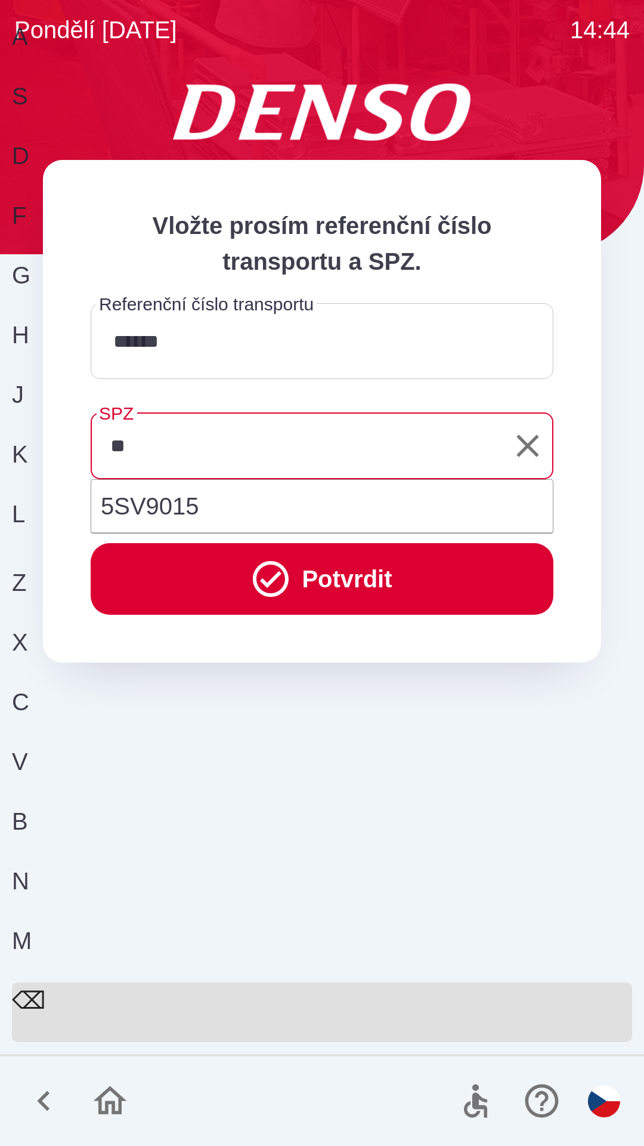
click at [119, 138] on div "S" at bounding box center [318, 108] width 612 height 60
type input "*******"
click at [333, 569] on button "Potvrdit" at bounding box center [322, 579] width 463 height 72
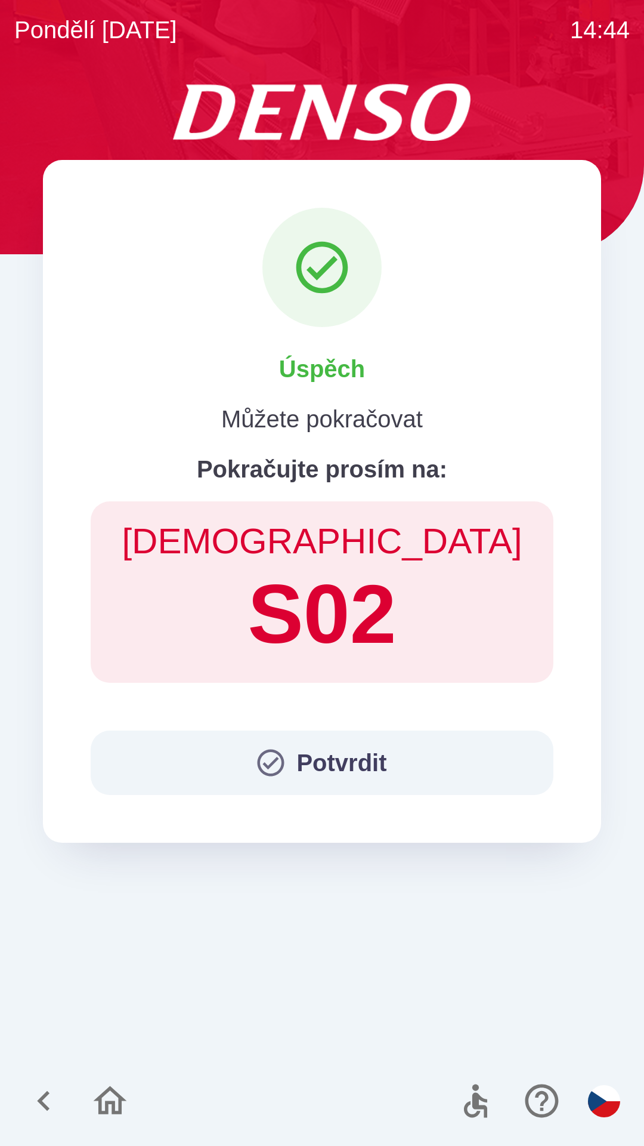
click at [338, 761] on button "Potvrdit" at bounding box center [322, 762] width 463 height 64
